Goal: Transaction & Acquisition: Book appointment/travel/reservation

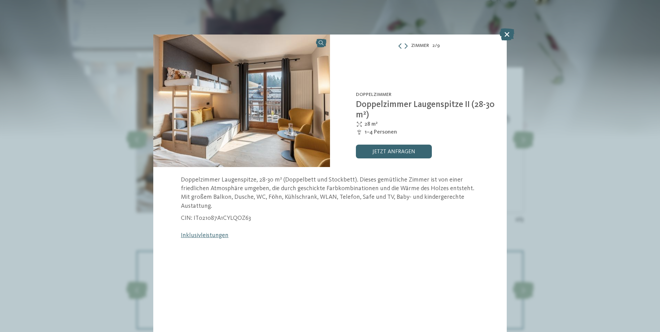
scroll to position [732, 0]
click at [508, 30] on icon at bounding box center [507, 34] width 15 height 12
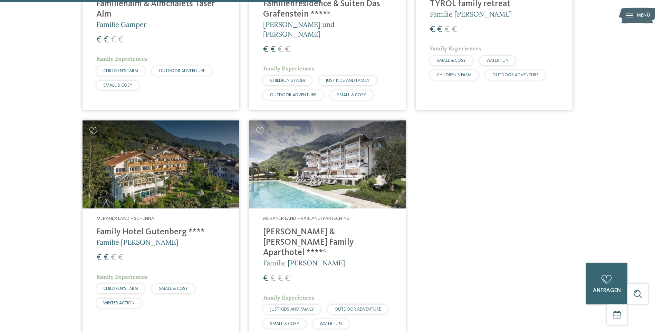
scroll to position [378, 0]
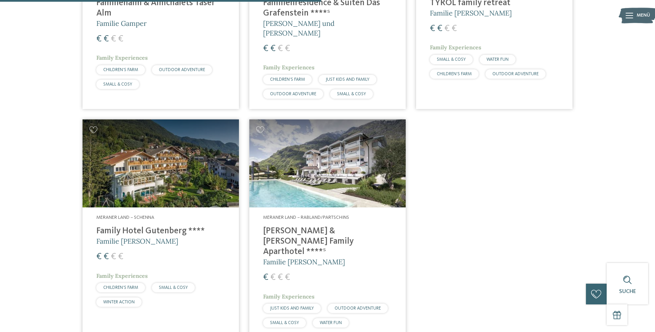
click at [155, 226] on h4 "Family Hotel Gutenberg ****" at bounding box center [160, 231] width 129 height 10
click at [116, 226] on h4 "Family Hotel Gutenberg ****" at bounding box center [160, 231] width 129 height 10
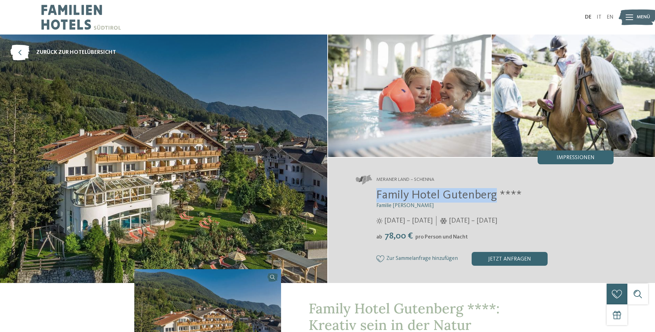
drag, startPoint x: 377, startPoint y: 194, endPoint x: 494, endPoint y: 195, distance: 117.7
click at [494, 195] on span "Family Hotel Gutenberg ****" at bounding box center [448, 195] width 145 height 12
copy span "Family Hotel Gutenberg"
click at [48, 53] on span "zurück zur Hotelübersicht" at bounding box center [76, 53] width 80 height 8
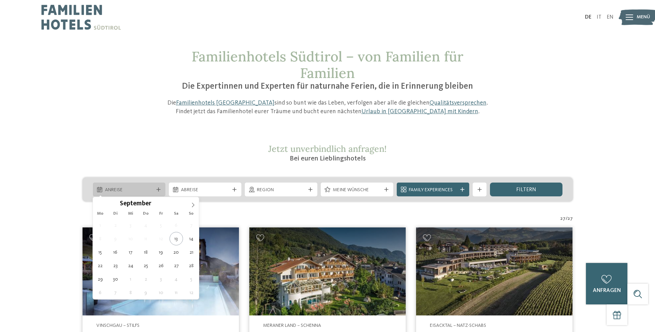
click at [126, 190] on span "Anreise" at bounding box center [129, 190] width 48 height 7
type div "29.09.2025"
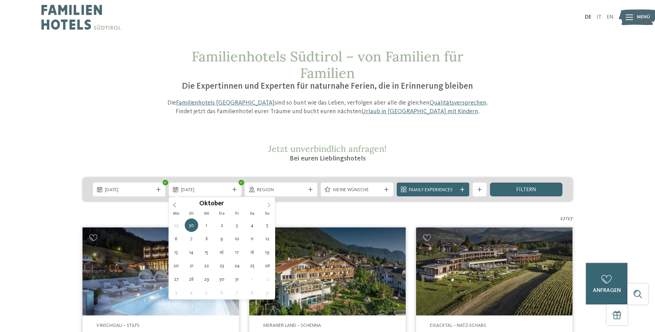
click at [270, 204] on icon at bounding box center [269, 205] width 5 height 5
type div "06.10.2025"
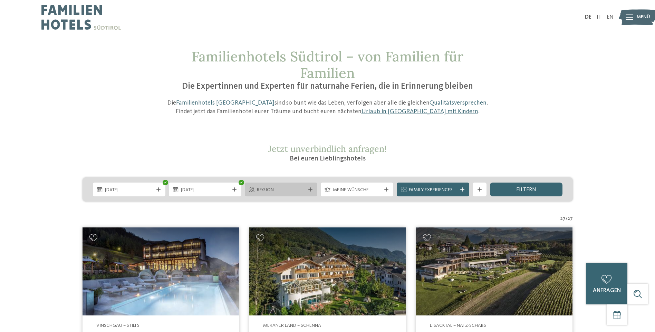
click at [311, 189] on icon at bounding box center [310, 189] width 4 height 4
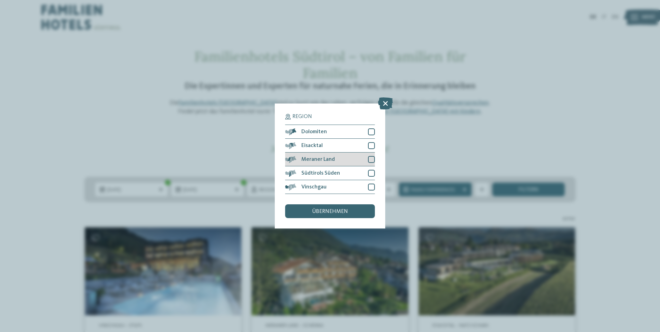
click at [336, 162] on div "Meraner Land" at bounding box center [330, 160] width 90 height 14
click at [373, 129] on div at bounding box center [371, 131] width 7 height 7
click at [334, 214] on span "übernehmen" at bounding box center [330, 212] width 36 height 6
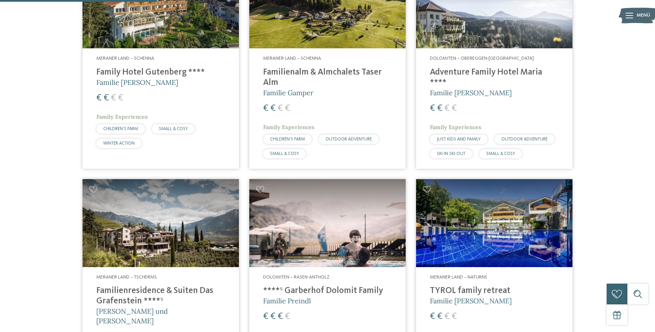
scroll to position [309, 0]
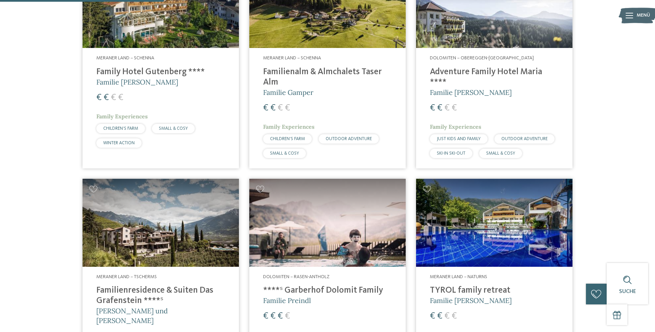
click at [483, 71] on h4 "Adventure Family Hotel Maria ****" at bounding box center [494, 77] width 129 height 21
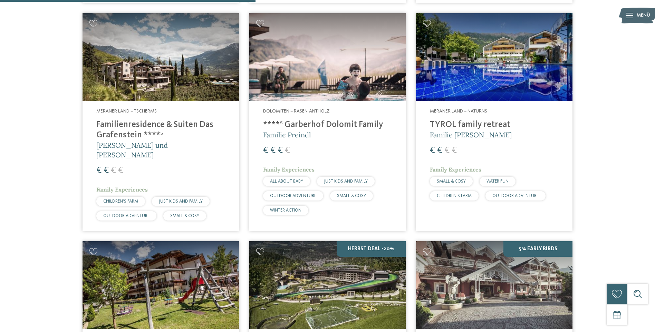
scroll to position [489, 0]
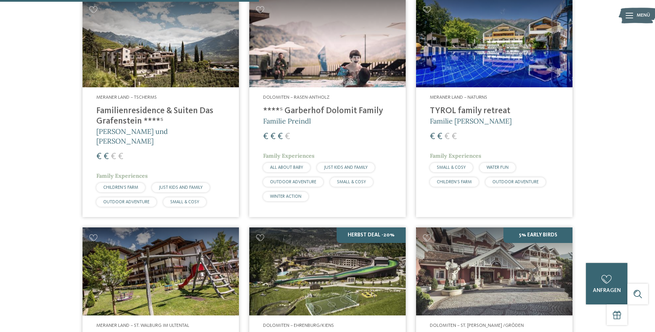
click at [327, 109] on h4 "****ˢ Garberhof Dolomit Family" at bounding box center [327, 111] width 129 height 10
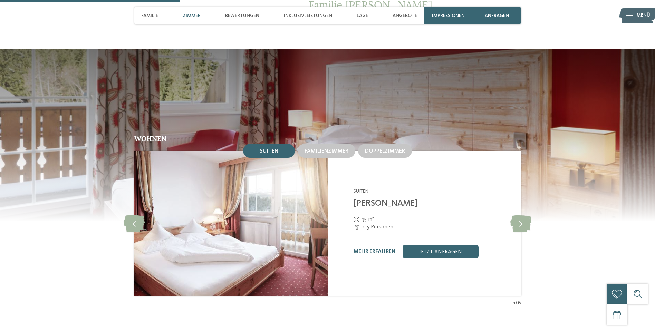
scroll to position [649, 0]
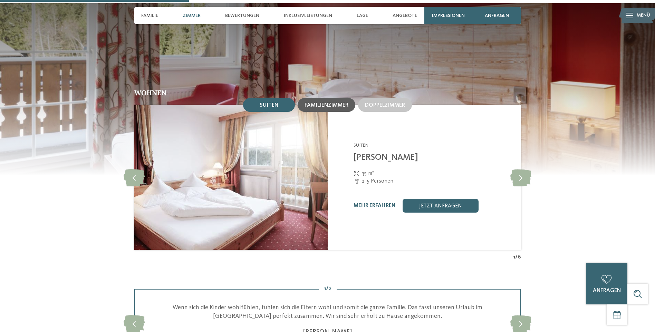
click at [331, 100] on div "Familienzimmer" at bounding box center [327, 105] width 58 height 14
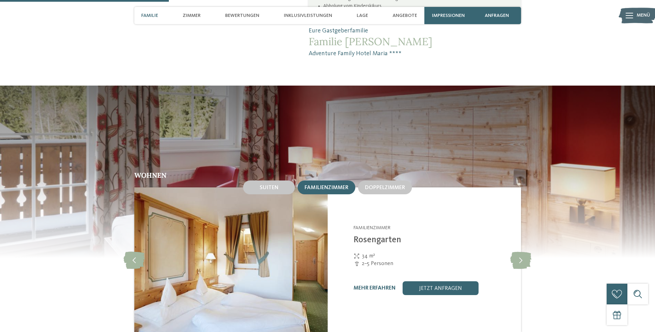
scroll to position [534, 0]
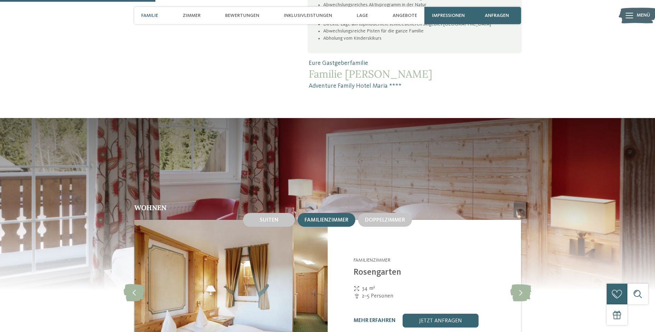
click at [631, 16] on icon at bounding box center [630, 16] width 8 height 6
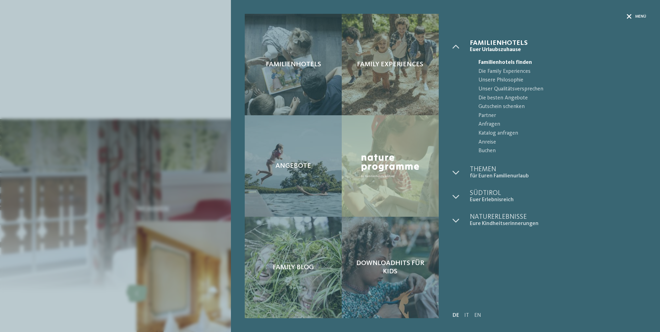
click at [631, 16] on icon at bounding box center [629, 16] width 5 height 5
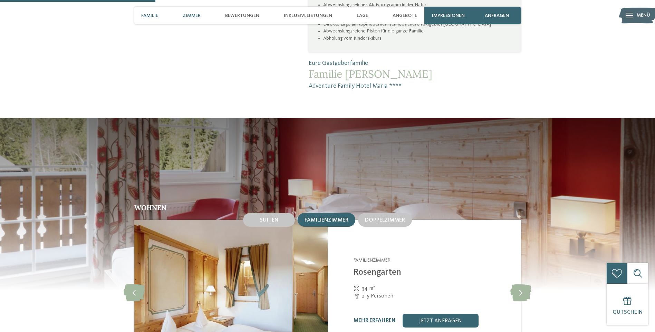
click at [197, 13] on span "Zimmer" at bounding box center [192, 16] width 18 height 6
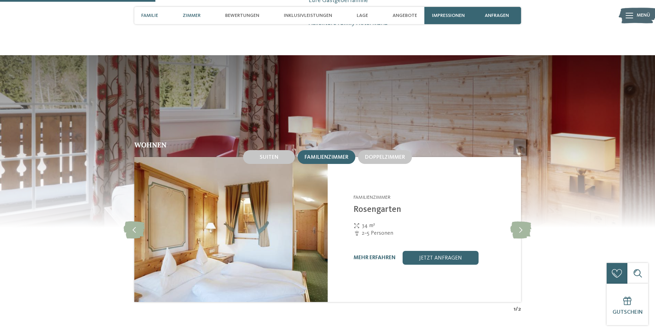
scroll to position [605, 0]
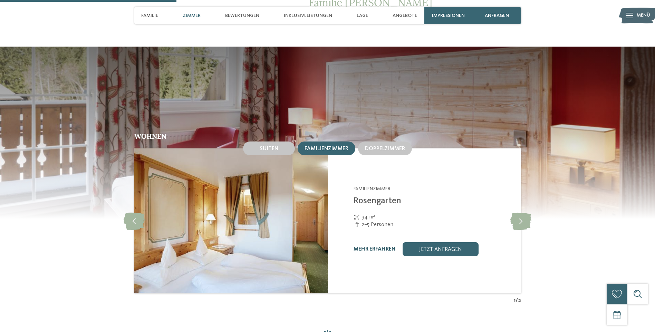
click at [382, 247] on link "mehr erfahren" at bounding box center [375, 250] width 42 height 6
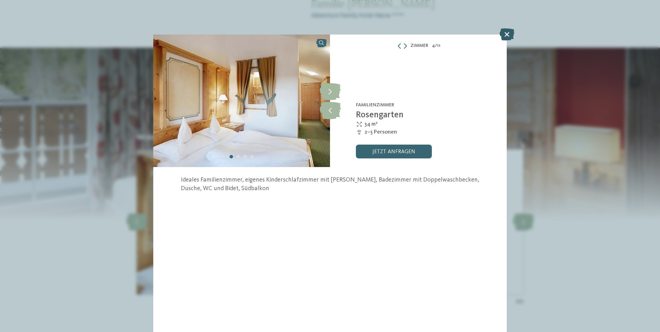
click at [509, 35] on icon at bounding box center [507, 34] width 15 height 12
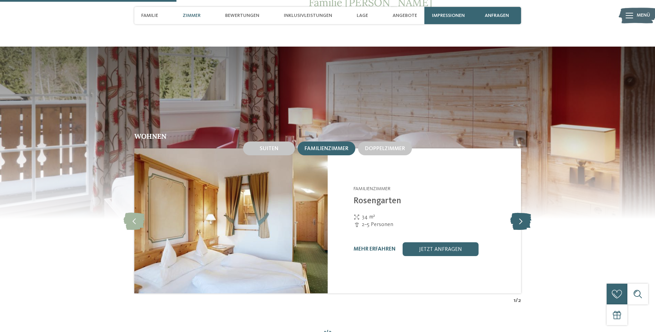
click at [527, 212] on icon at bounding box center [520, 220] width 21 height 17
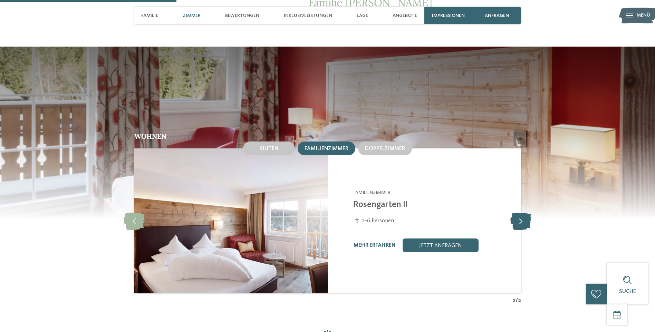
click at [521, 212] on icon at bounding box center [520, 220] width 21 height 17
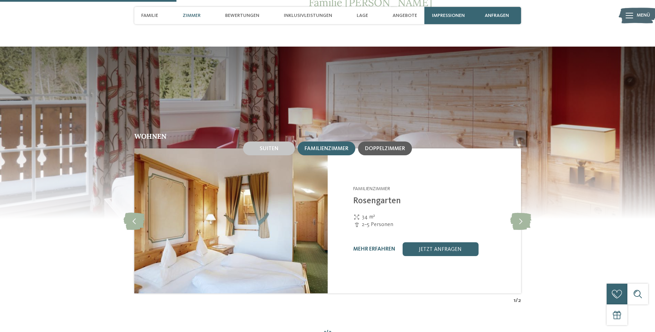
click at [391, 146] on span "Doppelzimmer" at bounding box center [385, 149] width 40 height 6
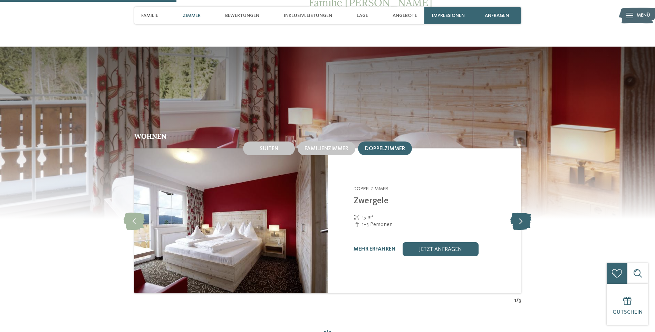
click at [526, 214] on icon at bounding box center [520, 220] width 21 height 17
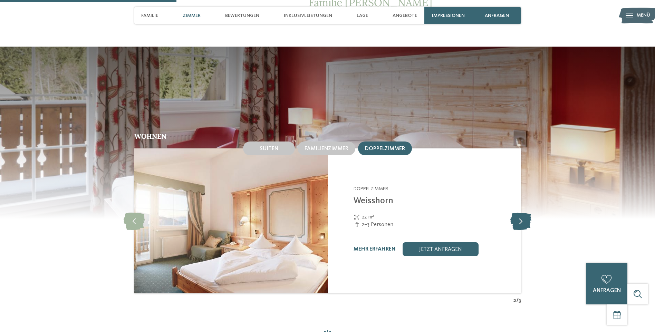
click at [526, 214] on icon at bounding box center [520, 220] width 21 height 17
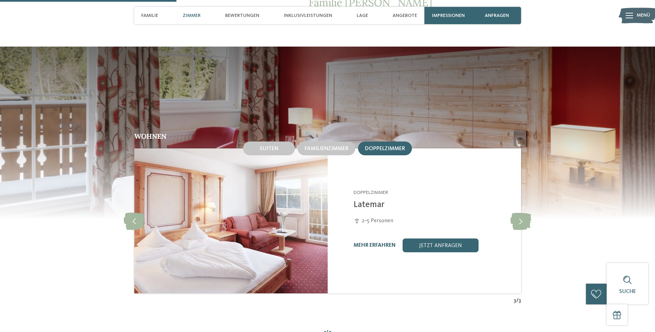
click at [371, 243] on link "mehr erfahren" at bounding box center [375, 246] width 42 height 6
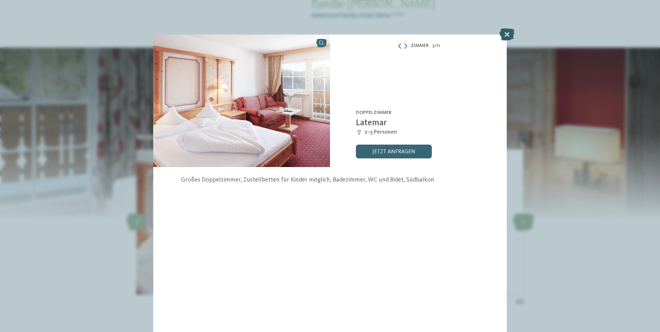
click at [505, 34] on icon at bounding box center [507, 34] width 15 height 12
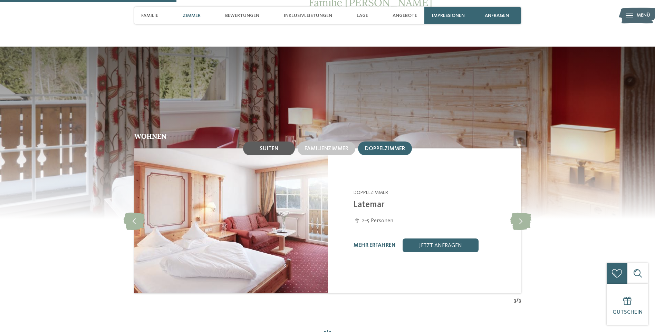
click at [283, 142] on div "Suiten" at bounding box center [269, 149] width 52 height 14
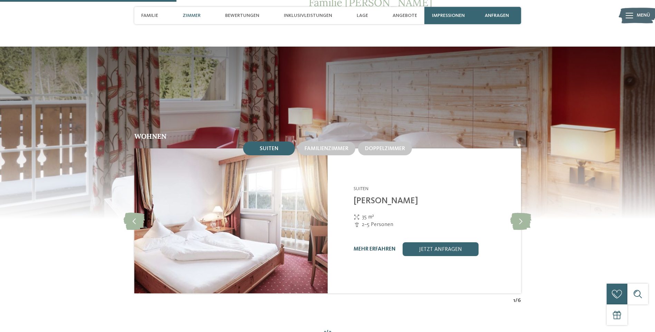
click at [371, 247] on link "mehr erfahren" at bounding box center [375, 250] width 42 height 6
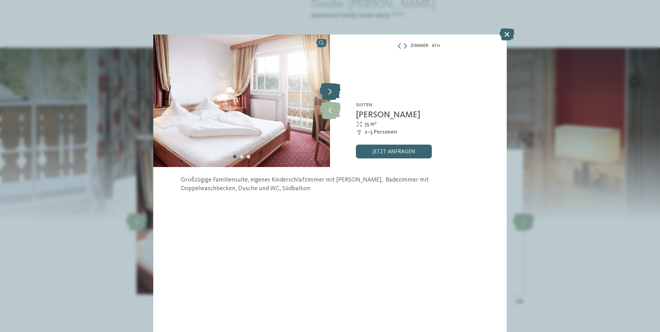
click at [327, 87] on icon at bounding box center [330, 91] width 21 height 17
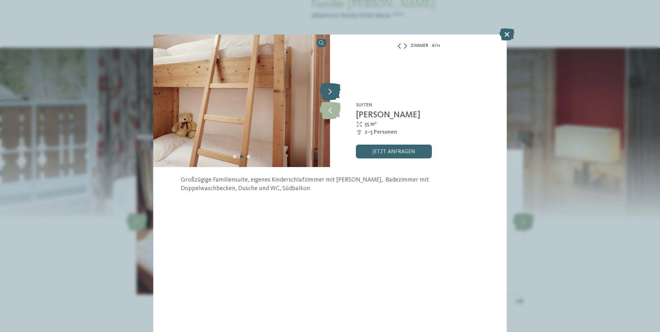
click at [327, 87] on icon at bounding box center [330, 91] width 21 height 17
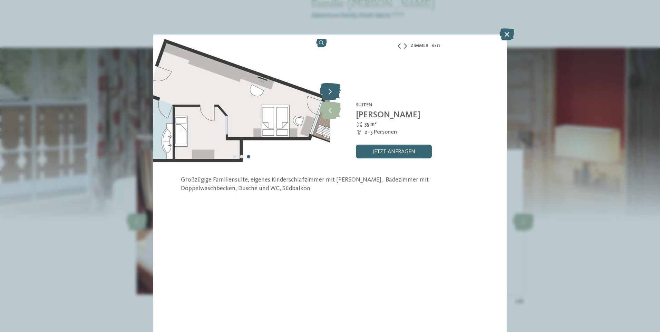
click at [327, 87] on icon at bounding box center [330, 91] width 21 height 17
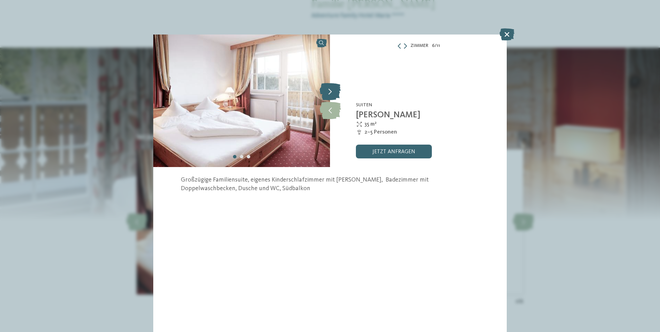
click at [327, 87] on icon at bounding box center [330, 91] width 21 height 17
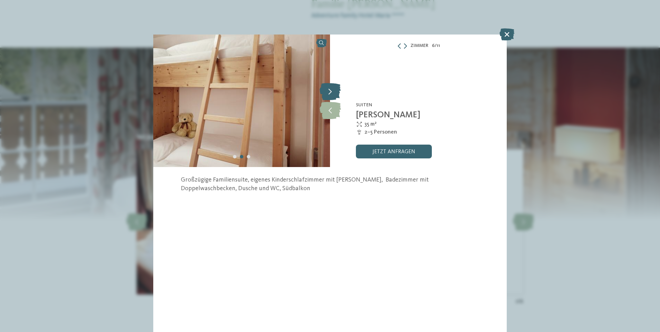
click at [327, 87] on icon at bounding box center [330, 91] width 21 height 17
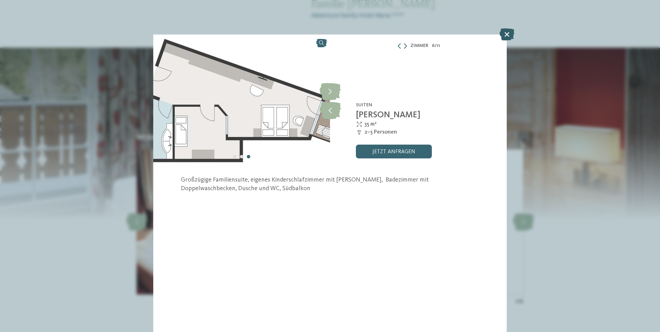
click at [509, 35] on icon at bounding box center [507, 34] width 15 height 12
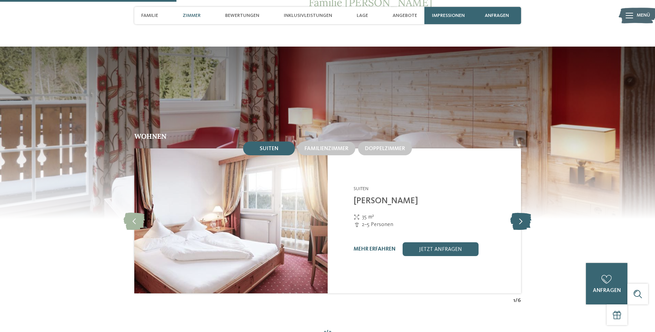
click at [523, 214] on icon at bounding box center [520, 220] width 21 height 17
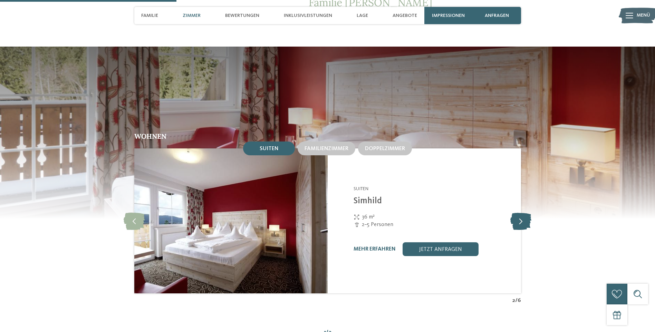
click at [523, 214] on icon at bounding box center [520, 220] width 21 height 17
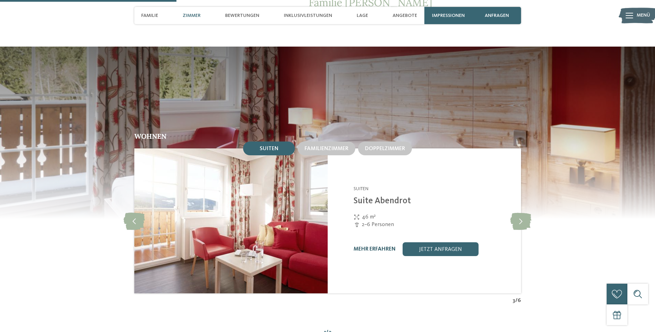
click at [375, 247] on link "mehr erfahren" at bounding box center [375, 250] width 42 height 6
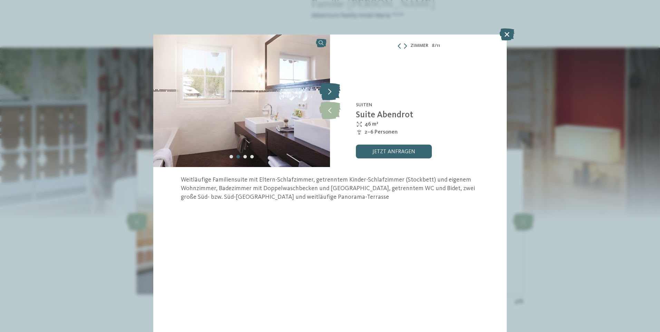
click at [335, 92] on icon at bounding box center [329, 91] width 21 height 17
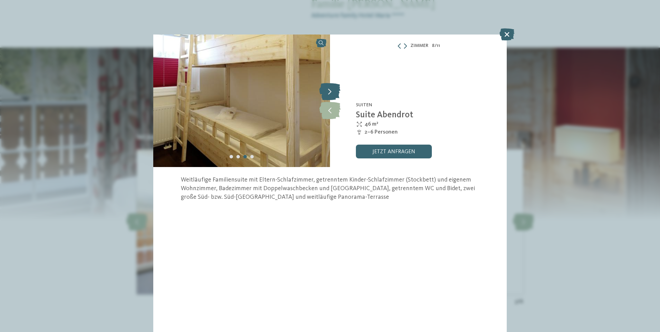
click at [335, 92] on icon at bounding box center [329, 91] width 21 height 17
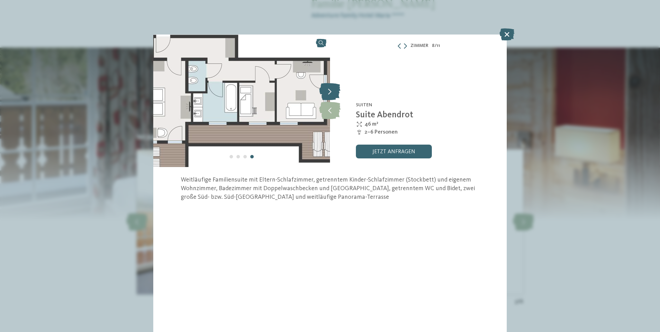
click at [335, 92] on icon at bounding box center [329, 91] width 21 height 17
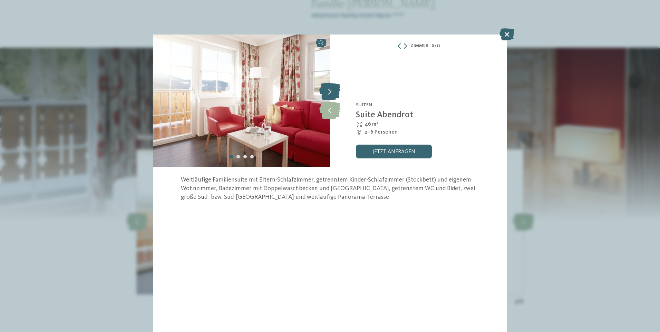
click at [335, 92] on icon at bounding box center [329, 91] width 21 height 17
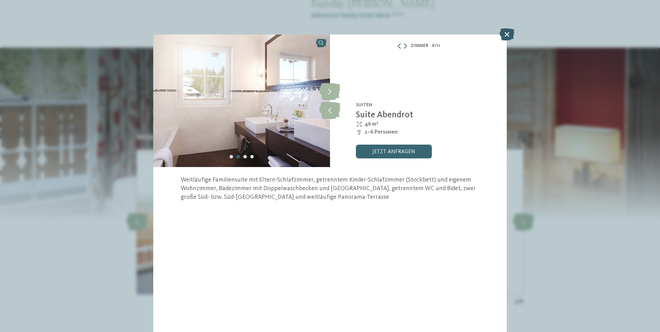
click at [509, 34] on icon at bounding box center [507, 34] width 15 height 12
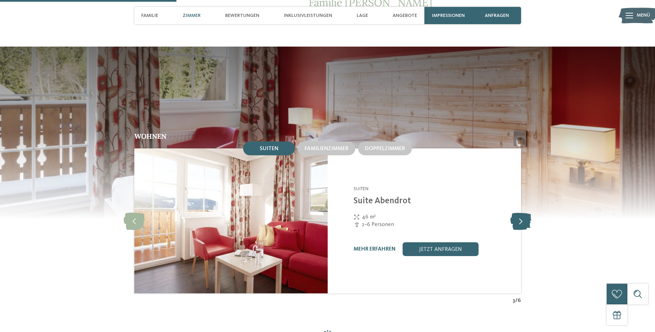
click at [518, 212] on icon at bounding box center [520, 220] width 21 height 17
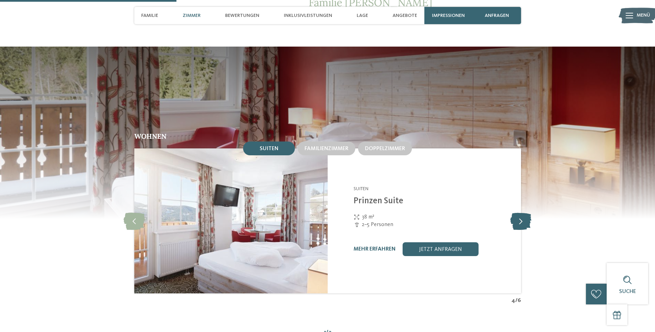
click at [518, 212] on icon at bounding box center [520, 220] width 21 height 17
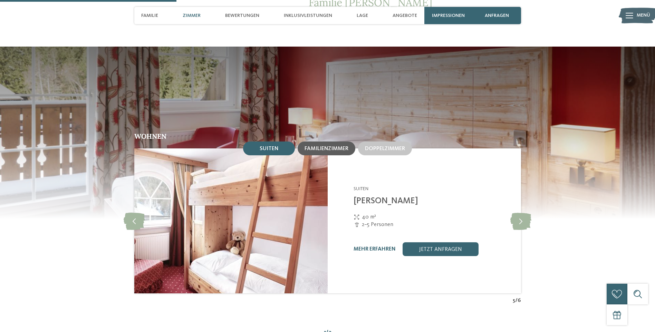
click at [329, 146] on span "Familienzimmer" at bounding box center [327, 149] width 44 height 6
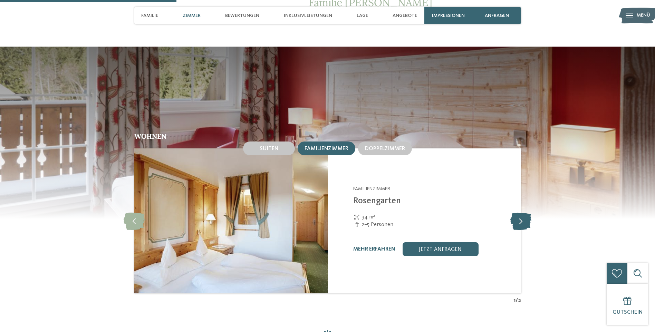
click at [526, 213] on icon at bounding box center [520, 220] width 21 height 17
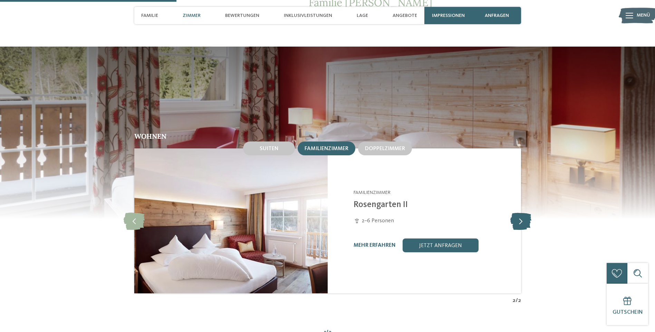
click at [526, 213] on icon at bounding box center [520, 220] width 21 height 17
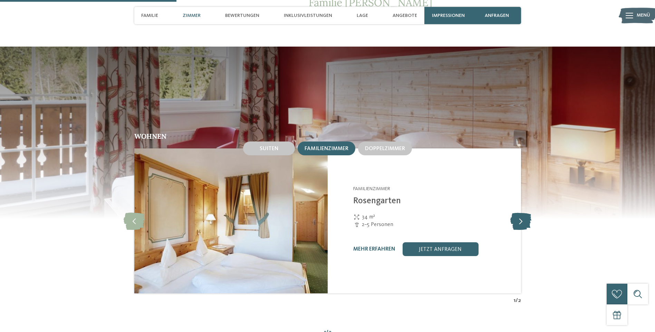
click at [526, 213] on icon at bounding box center [520, 220] width 21 height 17
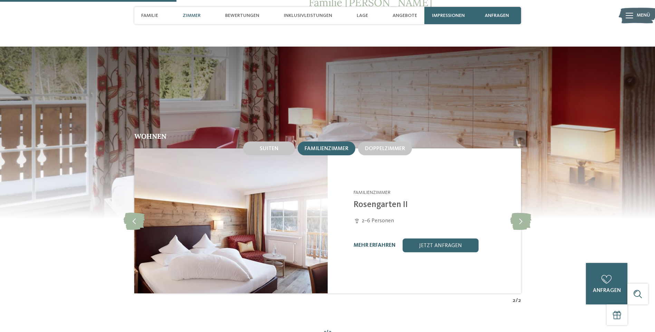
click at [382, 243] on link "mehr erfahren" at bounding box center [375, 246] width 42 height 6
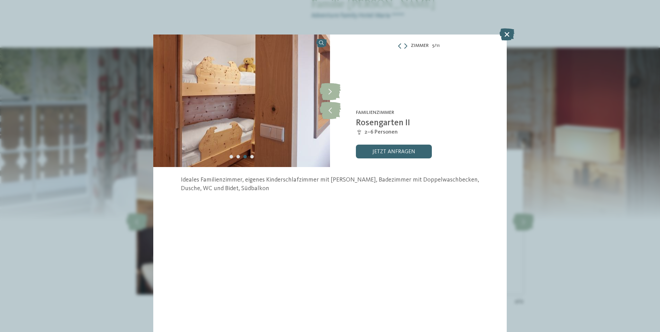
click at [382, 234] on div "Zimmer 5 / 11 slide 5 of 11" at bounding box center [330, 166] width 660 height 332
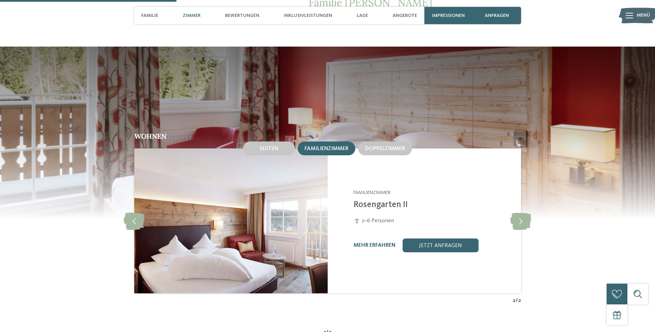
click at [382, 243] on link "mehr erfahren" at bounding box center [375, 246] width 42 height 6
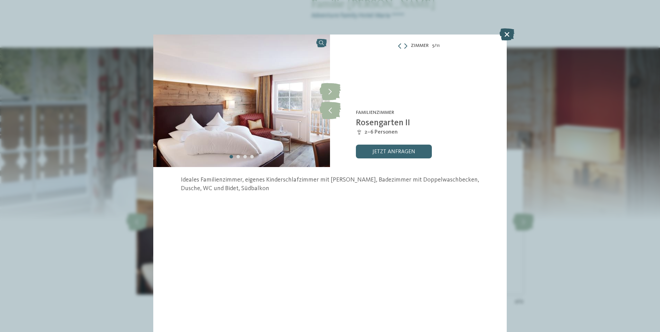
click at [507, 33] on icon at bounding box center [507, 34] width 15 height 12
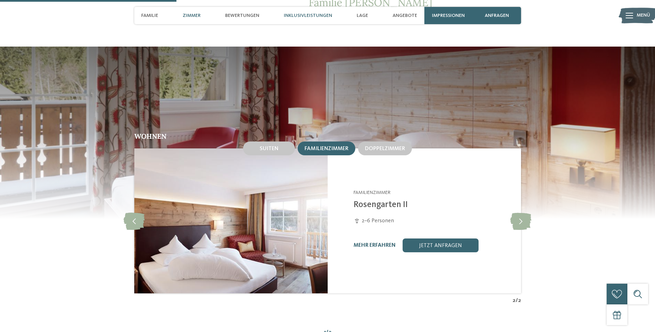
click at [305, 18] on span "Inklusivleistungen" at bounding box center [308, 16] width 48 height 6
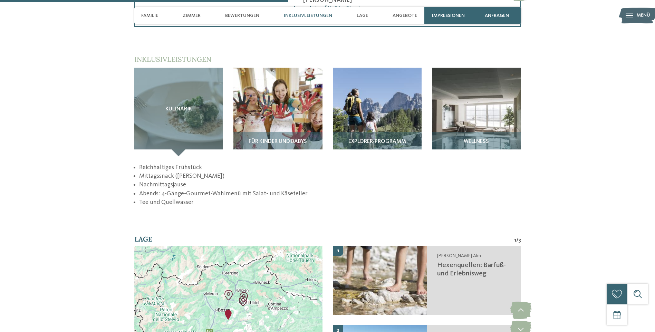
scroll to position [988, 0]
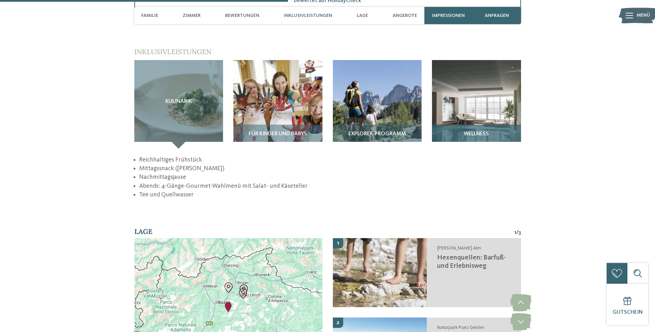
click at [477, 114] on img at bounding box center [476, 104] width 89 height 89
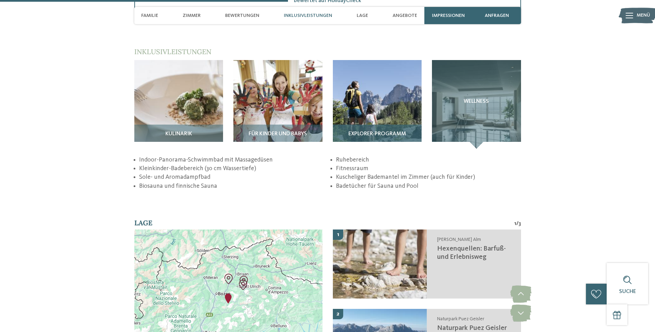
click at [380, 110] on img at bounding box center [377, 104] width 89 height 89
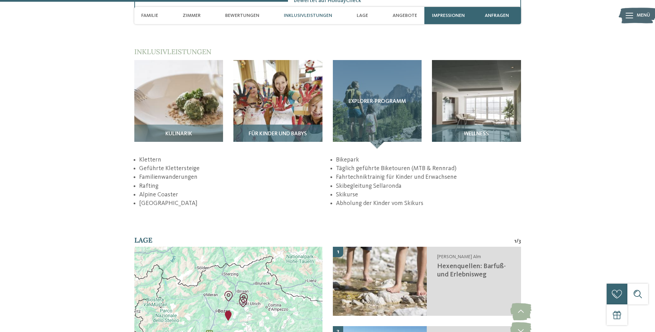
click at [288, 103] on img at bounding box center [277, 104] width 89 height 89
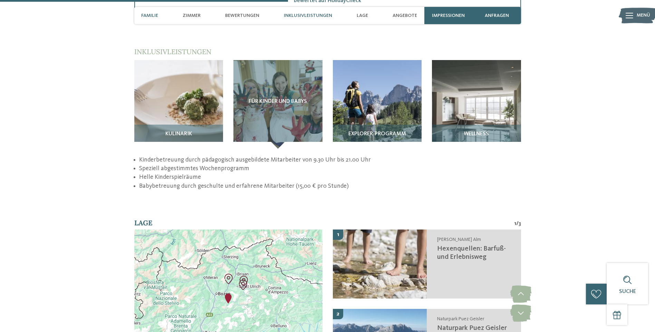
click at [152, 13] on span "Familie" at bounding box center [149, 16] width 17 height 6
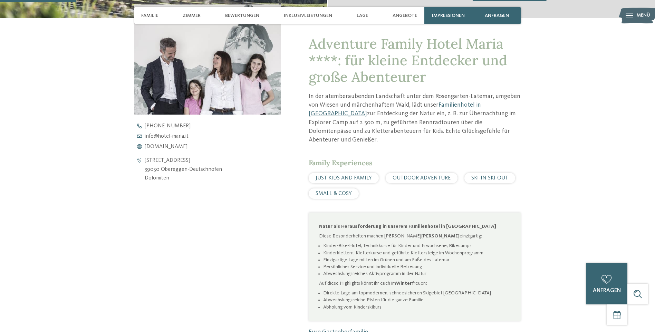
scroll to position [259, 0]
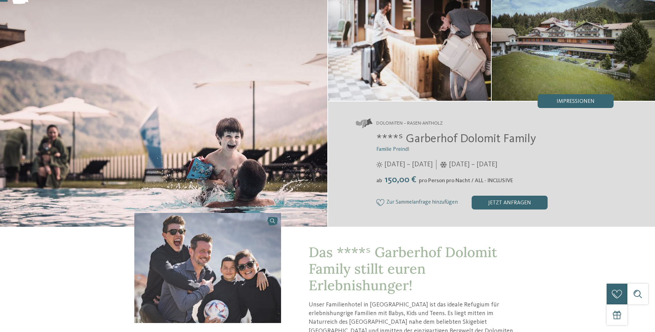
scroll to position [28, 0]
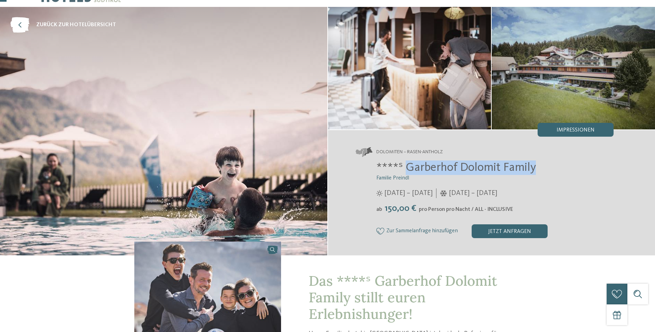
drag, startPoint x: 406, startPoint y: 167, endPoint x: 535, endPoint y: 167, distance: 128.4
click at [535, 167] on span "****ˢ Garberhof Dolomit Family" at bounding box center [456, 168] width 160 height 12
drag, startPoint x: 535, startPoint y: 167, endPoint x: 520, endPoint y: 167, distance: 14.8
copy span "Garberhof Dolomit Family"
